Goal: Task Accomplishment & Management: Manage account settings

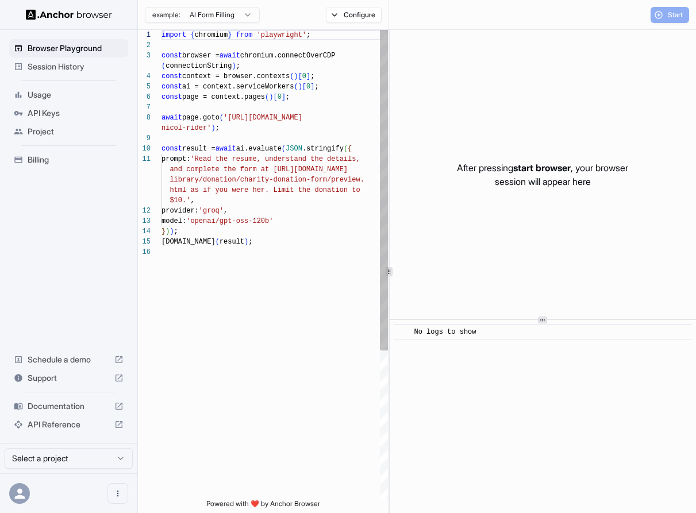
scroll to position [83, 0]
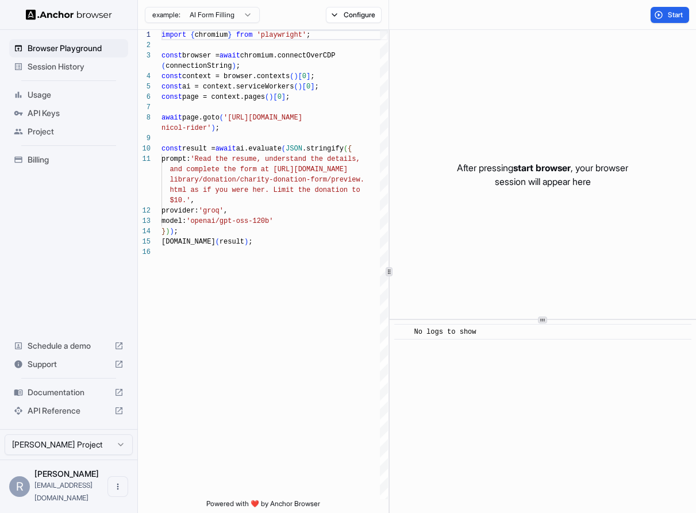
click at [56, 66] on span "Session History" at bounding box center [76, 66] width 96 height 11
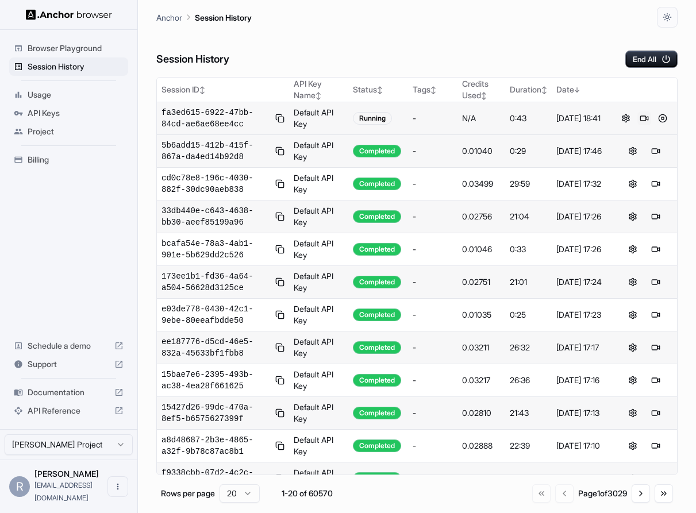
click at [643, 118] on button at bounding box center [644, 118] width 14 height 14
click at [661, 118] on button at bounding box center [662, 118] width 14 height 14
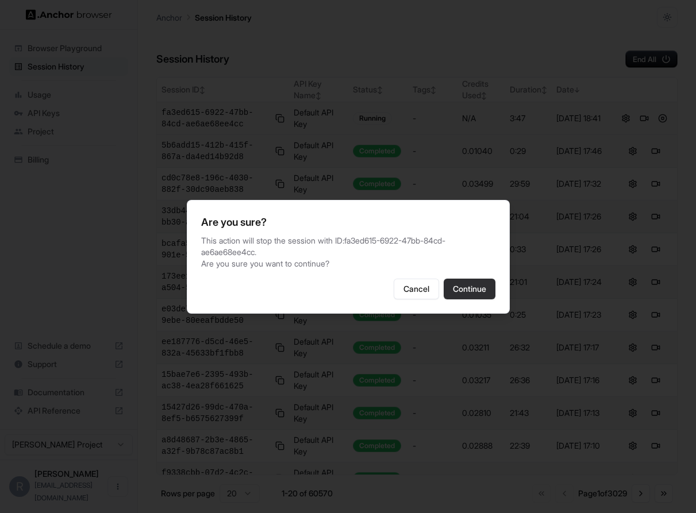
click at [465, 291] on button "Continue" at bounding box center [469, 289] width 52 height 21
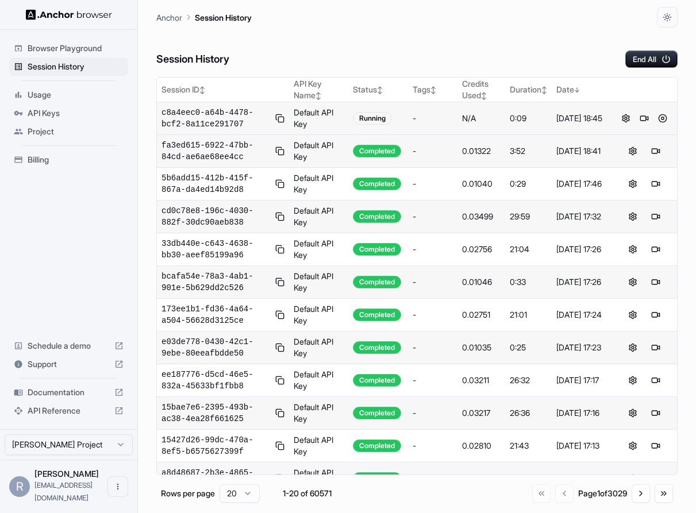
click at [399, 44] on div "Session History End All" at bounding box center [416, 48] width 521 height 40
click at [643, 117] on button at bounding box center [644, 118] width 14 height 14
click at [70, 210] on div "Browser Playground Session History Usage API Keys Project Billing Schedule a de…" at bounding box center [68, 229] width 137 height 399
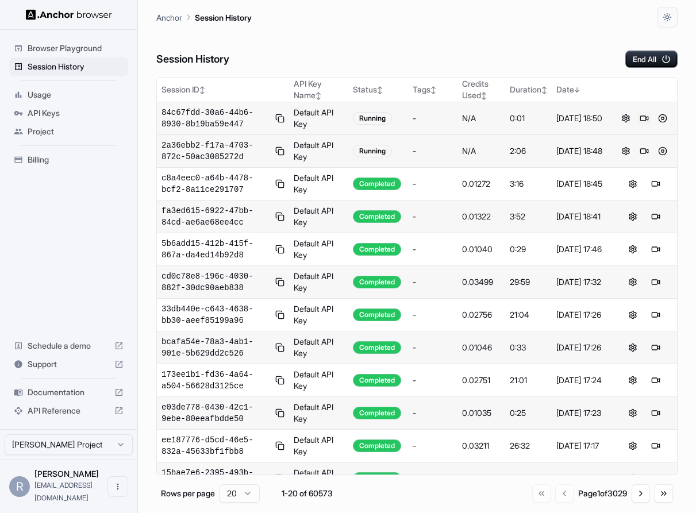
click at [642, 117] on button at bounding box center [644, 118] width 14 height 14
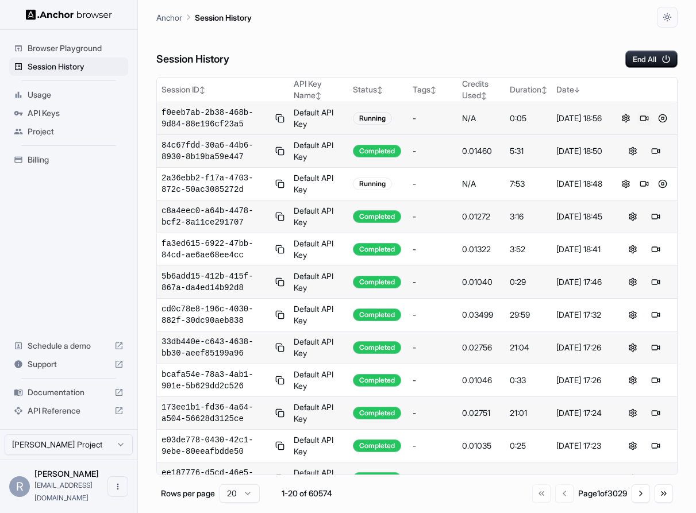
click at [645, 121] on button at bounding box center [644, 118] width 14 height 14
